Goal: Find specific page/section: Find specific page/section

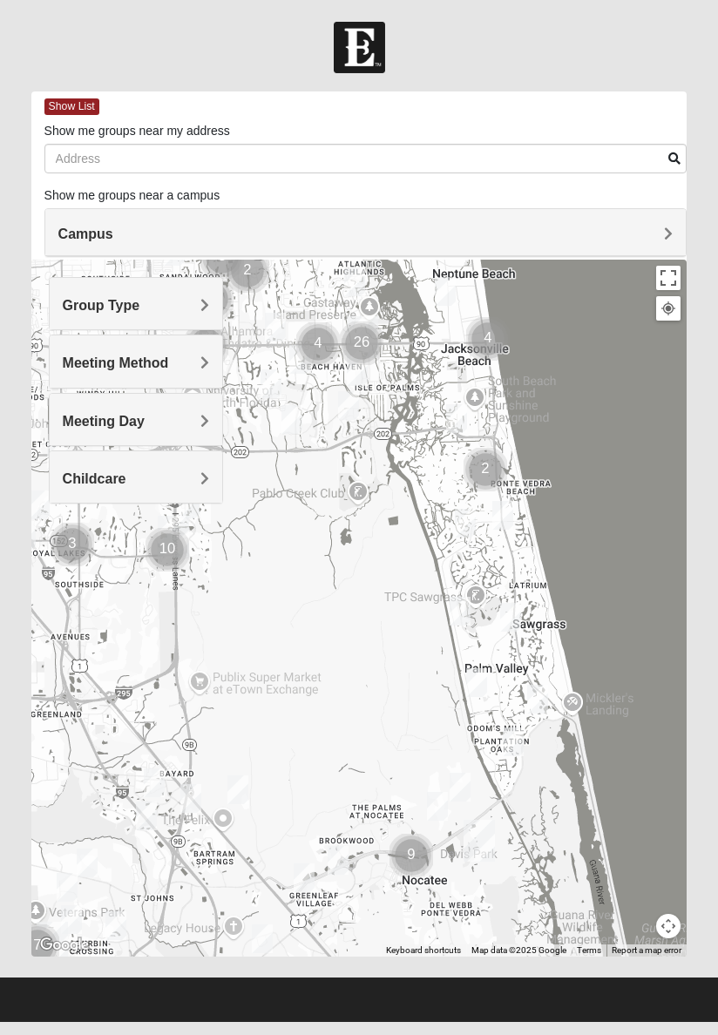
drag, startPoint x: 408, startPoint y: 626, endPoint x: 408, endPoint y: 365, distance: 261.3
click at [408, 365] on div at bounding box center [359, 608] width 656 height 697
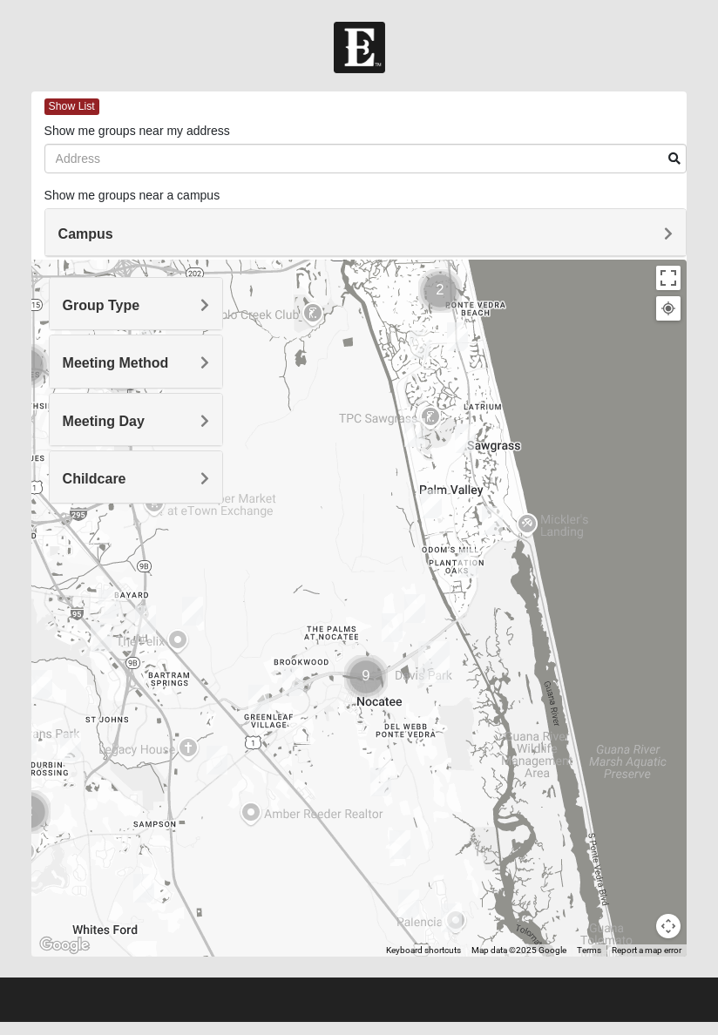
drag, startPoint x: 401, startPoint y: 653, endPoint x: 355, endPoint y: 473, distance: 186.1
click at [355, 473] on div at bounding box center [359, 608] width 656 height 697
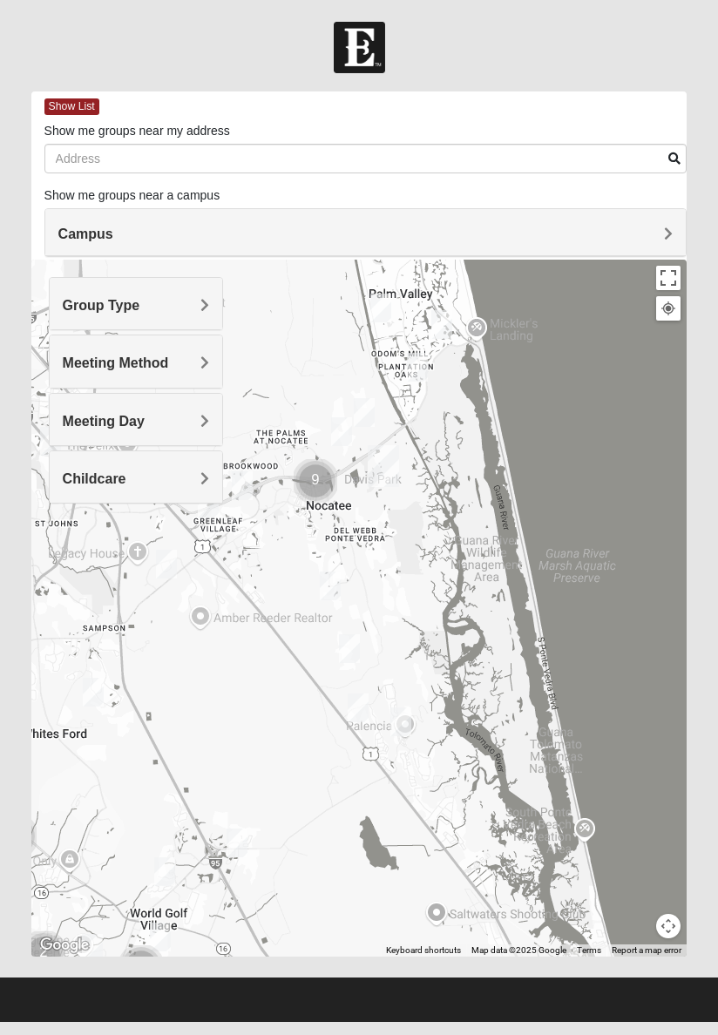
drag, startPoint x: 372, startPoint y: 556, endPoint x: 321, endPoint y: 357, distance: 204.9
click at [321, 357] on div at bounding box center [359, 608] width 656 height 697
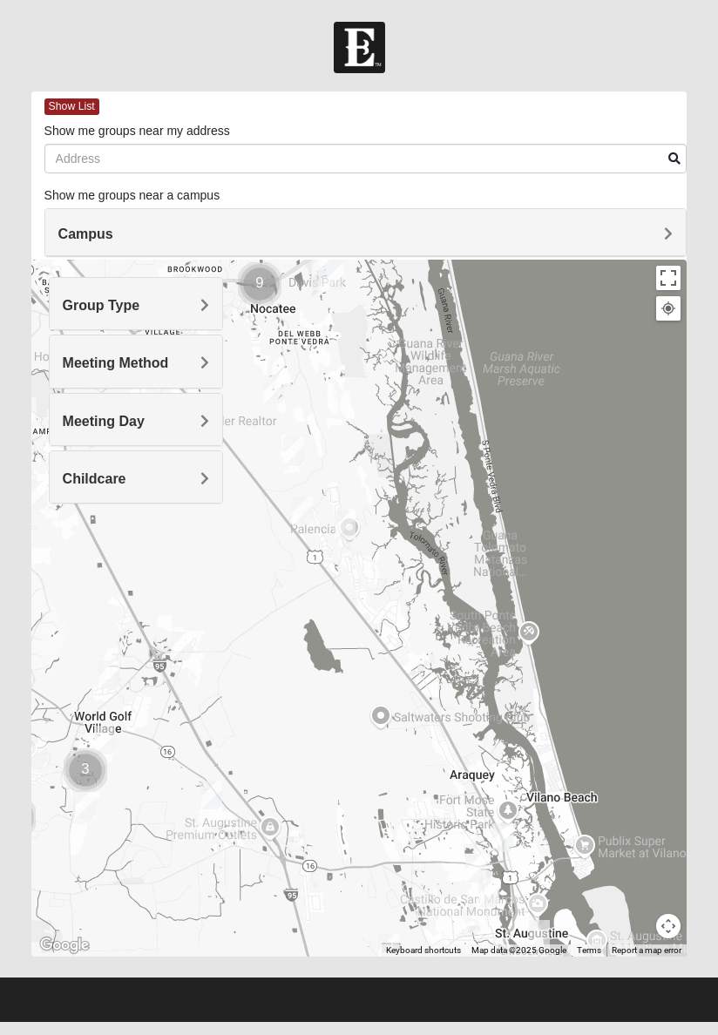
drag, startPoint x: 467, startPoint y: 502, endPoint x: 408, endPoint y: 304, distance: 206.1
click at [408, 304] on div at bounding box center [359, 608] width 656 height 697
click at [444, 443] on div at bounding box center [359, 608] width 656 height 697
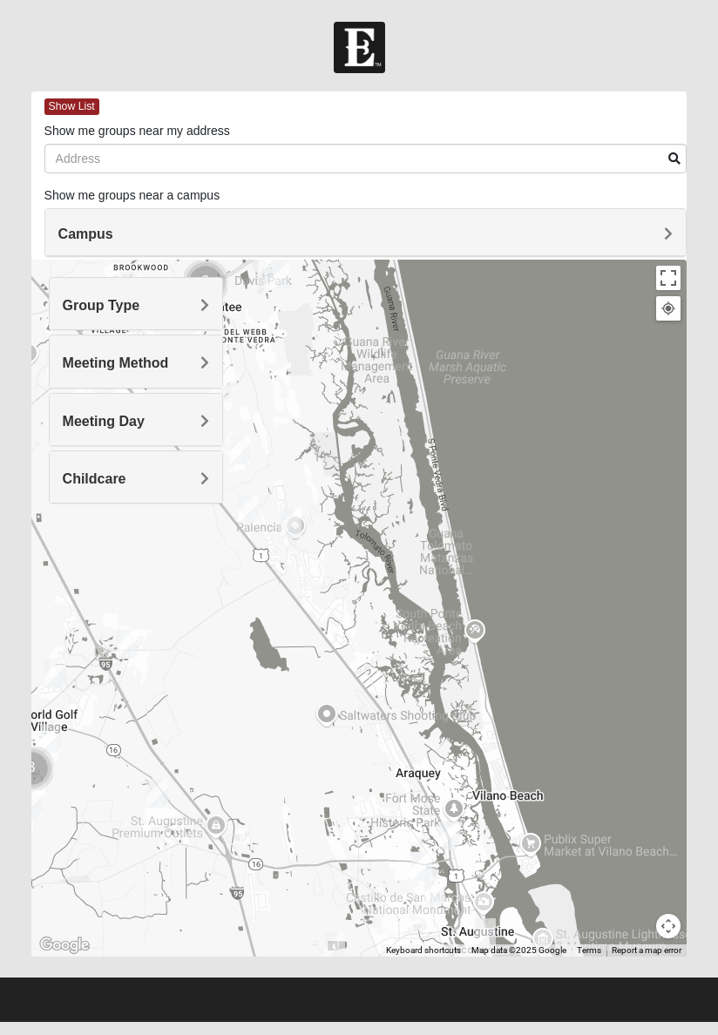
drag, startPoint x: 496, startPoint y: 497, endPoint x: 443, endPoint y: 494, distance: 53.2
click at [443, 494] on div at bounding box center [359, 608] width 656 height 697
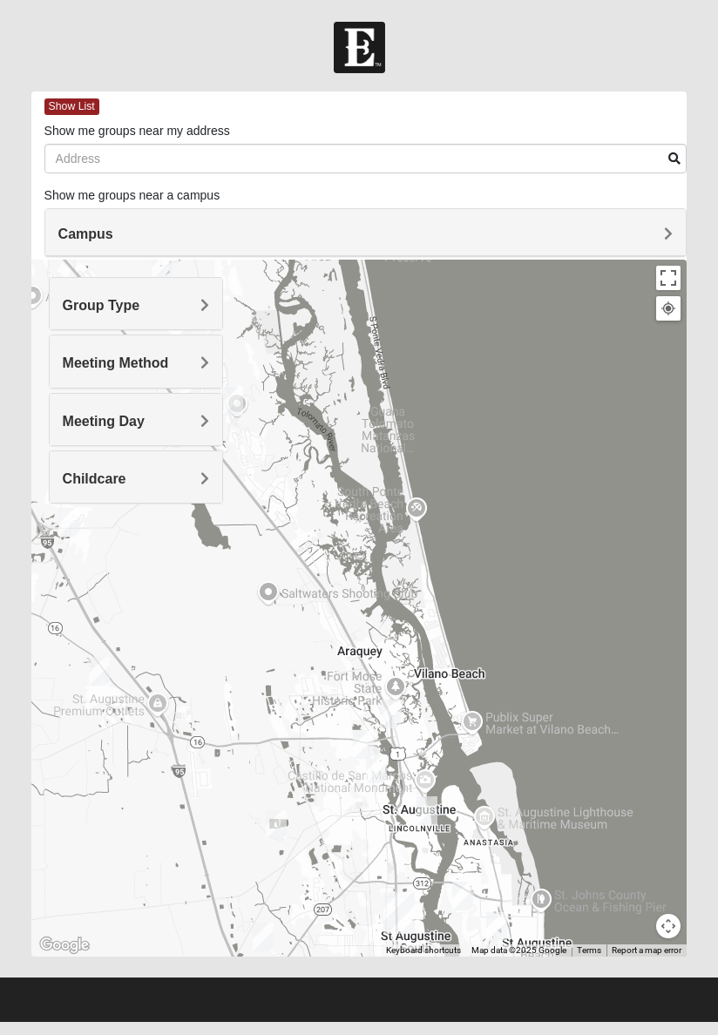
drag, startPoint x: 408, startPoint y: 525, endPoint x: 351, endPoint y: 401, distance: 137.2
click at [351, 401] on div at bounding box center [359, 608] width 656 height 697
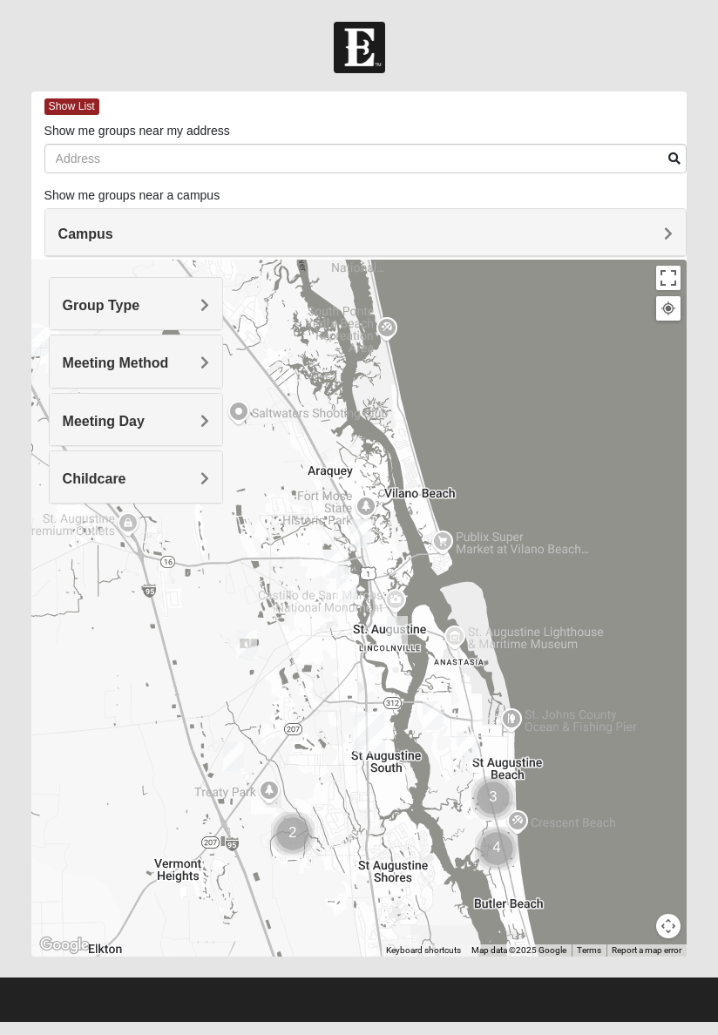
drag, startPoint x: 366, startPoint y: 566, endPoint x: 334, endPoint y: 386, distance: 183.0
click at [334, 386] on div at bounding box center [359, 608] width 656 height 697
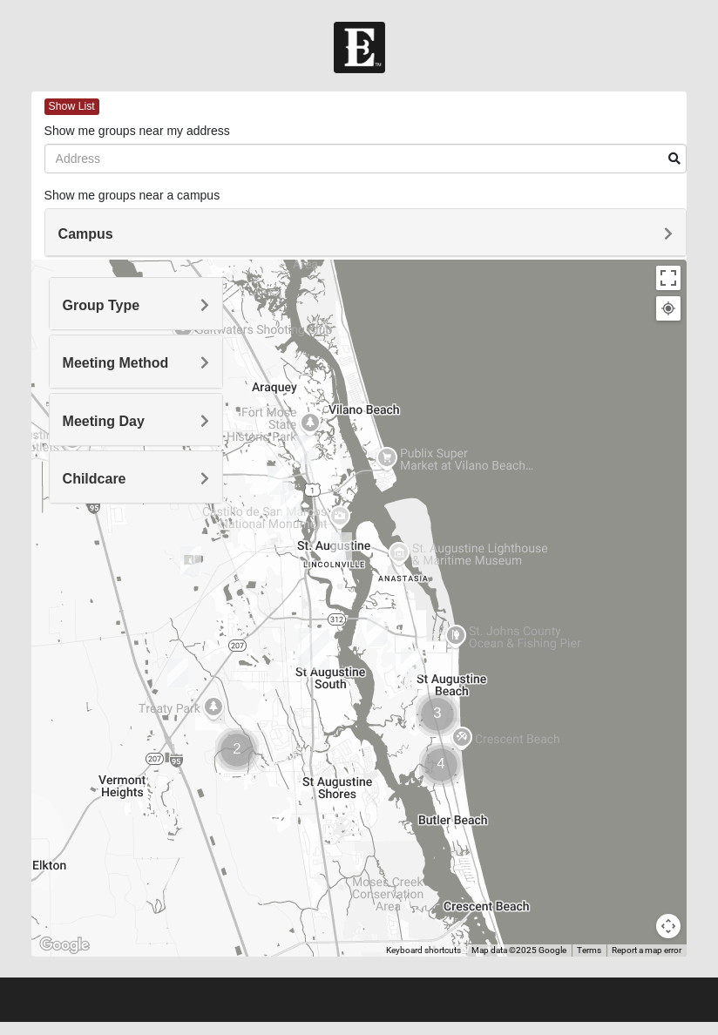
drag, startPoint x: 368, startPoint y: 682, endPoint x: 311, endPoint y: 597, distance: 102.2
click at [311, 597] on div at bounding box center [359, 608] width 656 height 697
click at [410, 658] on img "Mixed Caple 32080" at bounding box center [411, 662] width 21 height 29
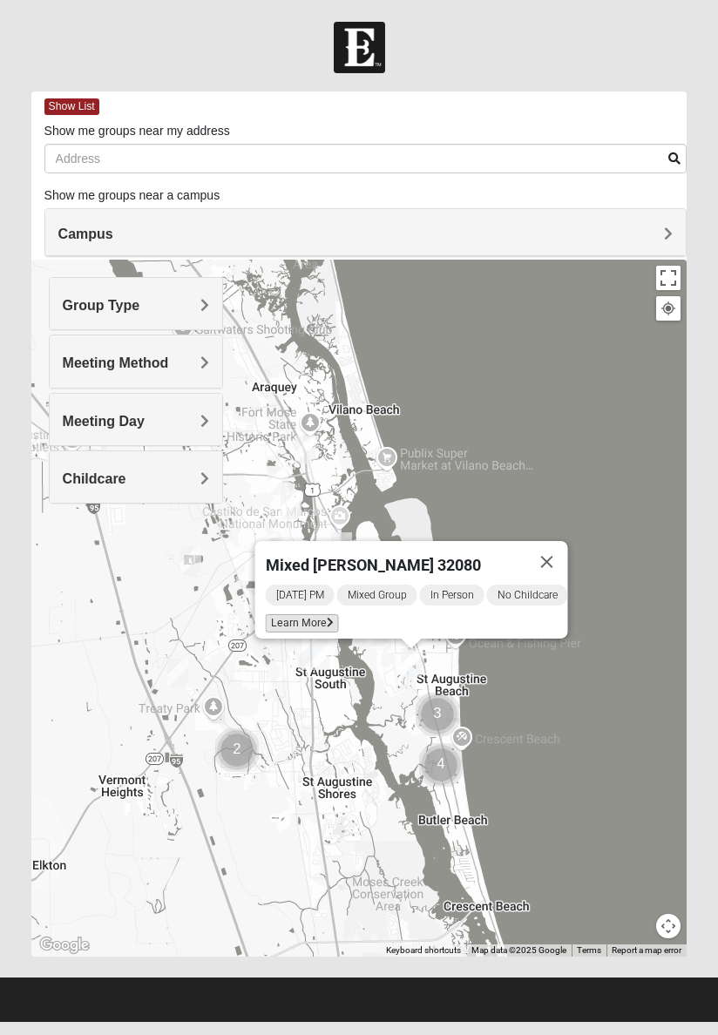
click at [326, 617] on icon at bounding box center [329, 622] width 7 height 10
